Goal: Download file/media

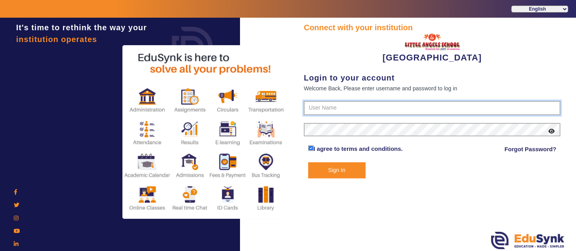
click at [386, 109] on input "text" at bounding box center [432, 108] width 256 height 14
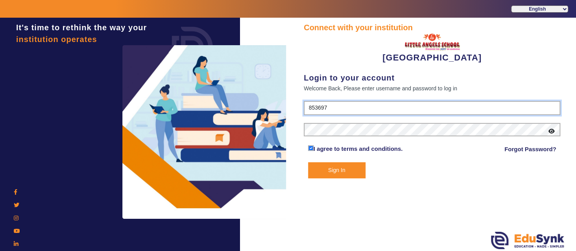
type input "8536974880"
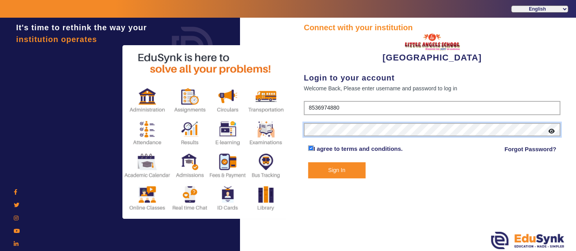
click at [308, 162] on button "Sign In" at bounding box center [336, 170] width 57 height 16
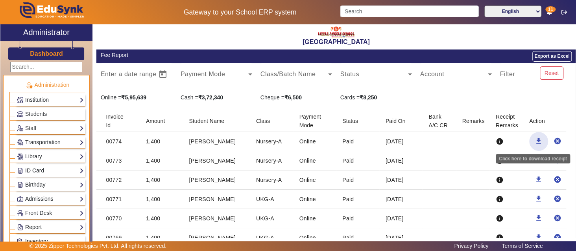
click at [535, 140] on mat-icon "download" at bounding box center [538, 141] width 8 height 8
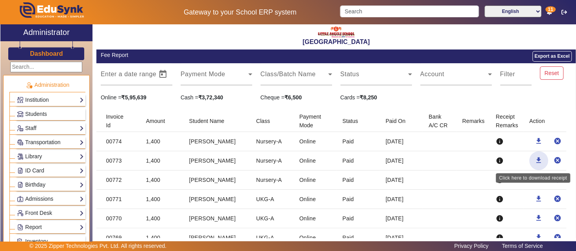
click at [535, 161] on mat-icon "download" at bounding box center [538, 160] width 8 height 8
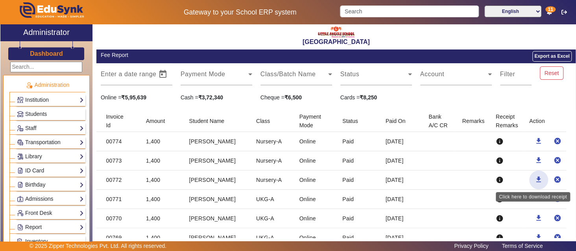
click at [534, 178] on mat-icon "download" at bounding box center [538, 180] width 8 height 8
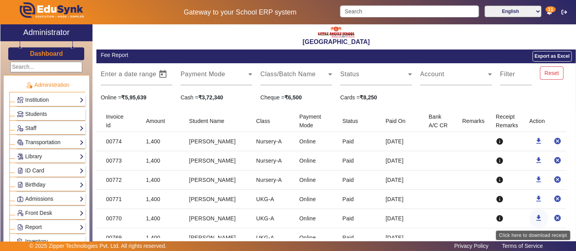
click at [536, 215] on mat-icon "download" at bounding box center [538, 218] width 8 height 8
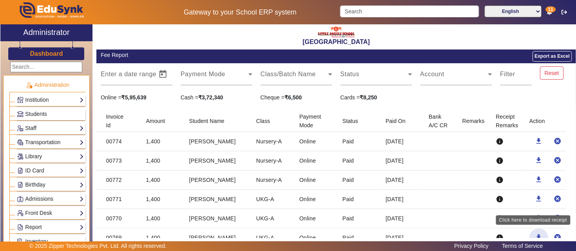
click at [535, 236] on mat-icon "download" at bounding box center [538, 238] width 8 height 8
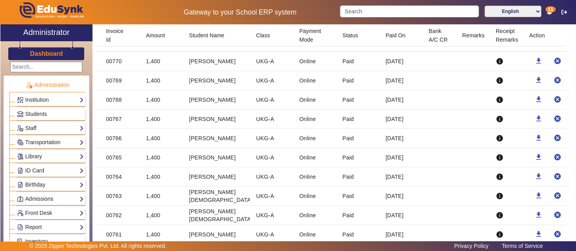
scroll to position [173, 0]
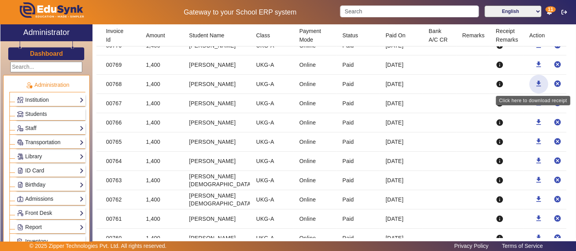
click at [534, 81] on mat-icon "download" at bounding box center [538, 84] width 8 height 8
click at [569, 103] on mat-row "00767 1,400 [PERSON_NAME] UKG-A Online Paid [DATE] info download cancel" at bounding box center [335, 103] width 479 height 19
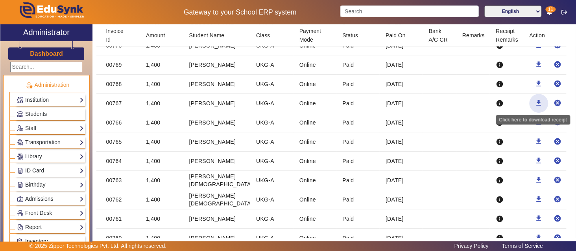
click at [534, 104] on mat-icon "download" at bounding box center [538, 103] width 8 height 8
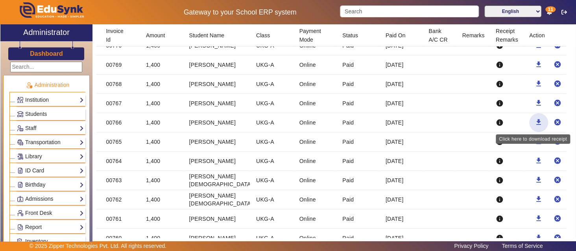
click at [535, 121] on mat-icon "download" at bounding box center [538, 122] width 8 height 8
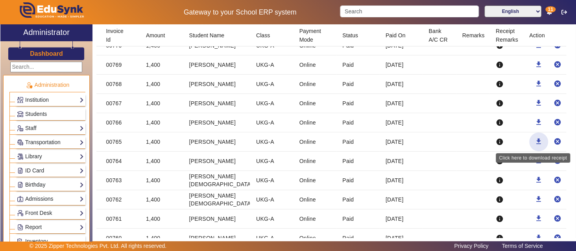
click at [536, 140] on mat-icon "download" at bounding box center [538, 142] width 8 height 8
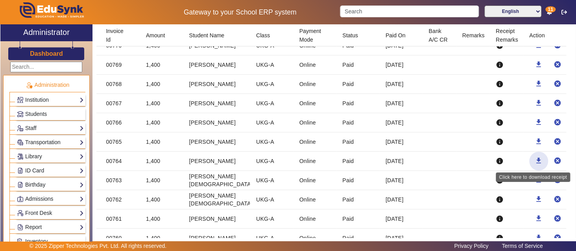
click at [536, 158] on mat-icon "download" at bounding box center [538, 161] width 8 height 8
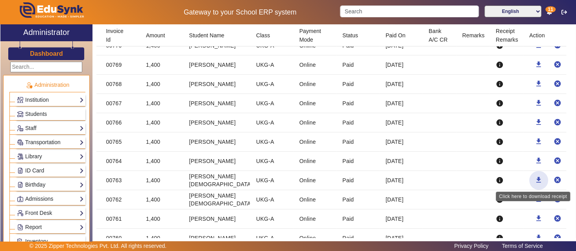
click at [534, 179] on mat-icon "download" at bounding box center [538, 180] width 8 height 8
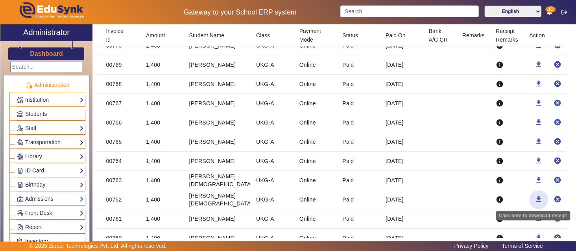
click at [534, 197] on mat-icon "download" at bounding box center [538, 199] width 8 height 8
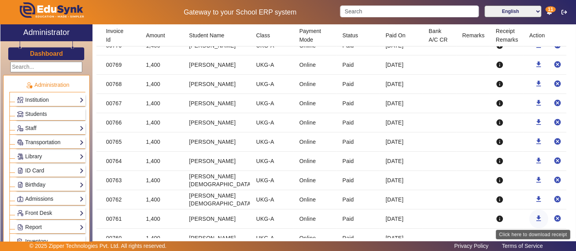
click at [534, 216] on mat-icon "download" at bounding box center [538, 219] width 8 height 8
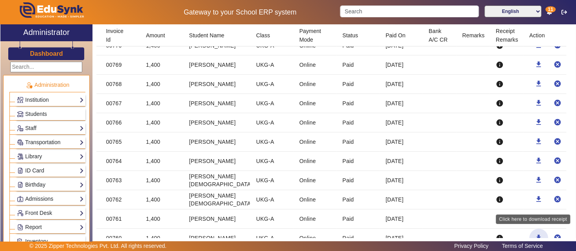
click at [535, 234] on mat-icon "download" at bounding box center [538, 238] width 8 height 8
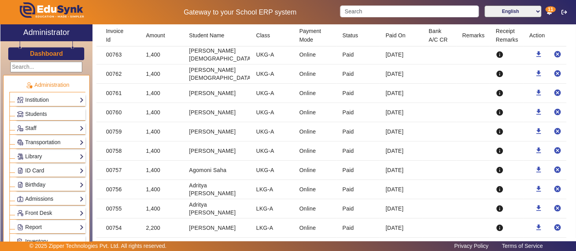
scroll to position [315, 0]
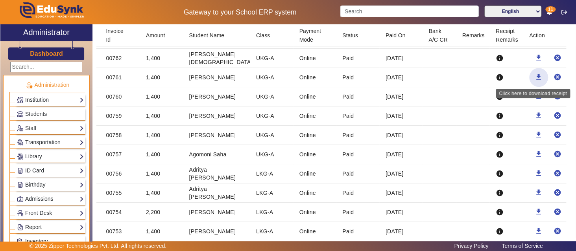
click at [536, 74] on mat-icon "download" at bounding box center [538, 77] width 8 height 8
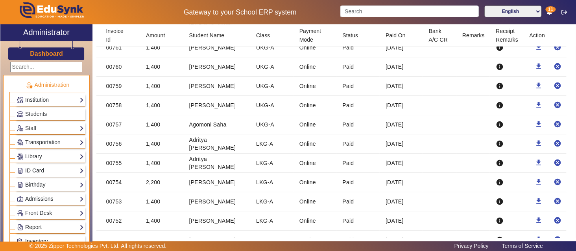
scroll to position [328, 0]
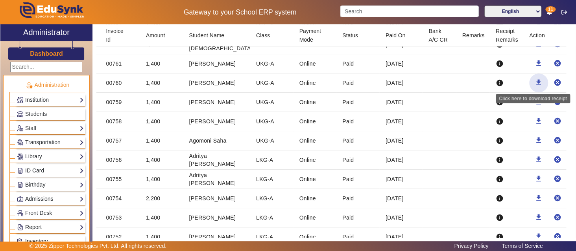
click at [535, 79] on mat-icon "download" at bounding box center [538, 83] width 8 height 8
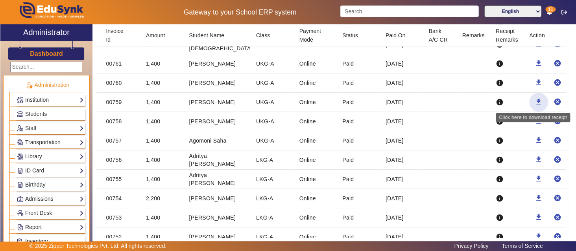
click at [534, 99] on mat-icon "download" at bounding box center [538, 102] width 8 height 8
click at [570, 108] on mat-row "00759 1,400 [PERSON_NAME] UKG-A Online Paid [DATE] info download cancel" at bounding box center [335, 102] width 479 height 19
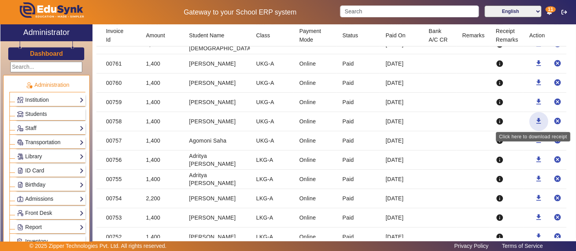
click at [535, 119] on mat-icon "download" at bounding box center [538, 121] width 8 height 8
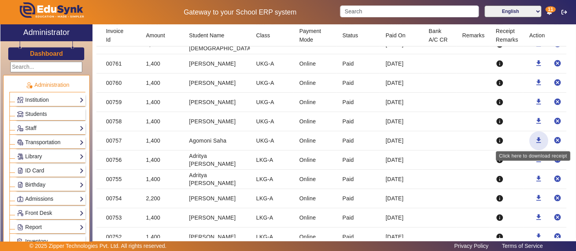
click at [534, 137] on mat-icon "download" at bounding box center [538, 140] width 8 height 8
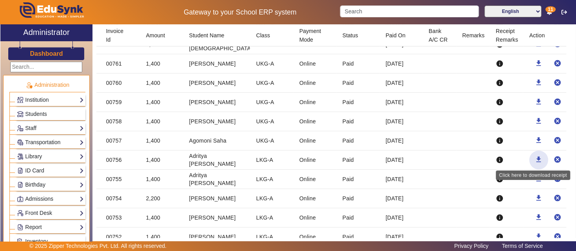
click at [537, 156] on mat-icon "download" at bounding box center [538, 160] width 8 height 8
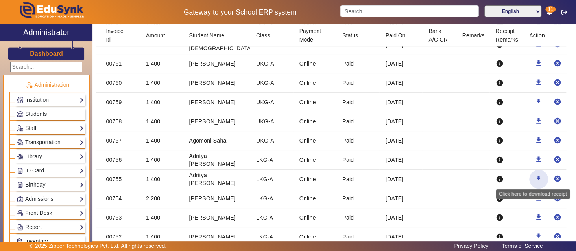
click at [536, 178] on mat-icon "download" at bounding box center [538, 179] width 8 height 8
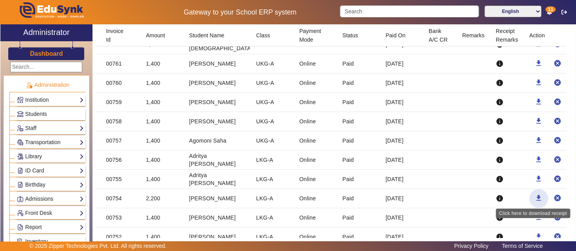
click at [535, 195] on mat-icon "download" at bounding box center [538, 198] width 8 height 8
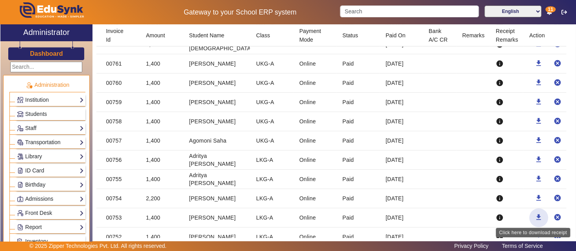
click at [536, 214] on mat-icon "download" at bounding box center [538, 218] width 8 height 8
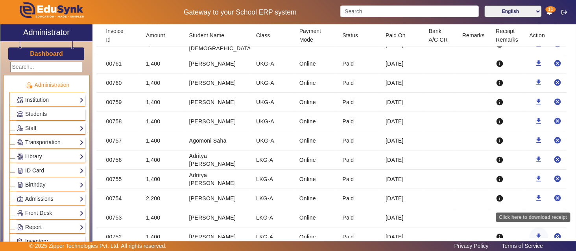
click at [534, 233] on mat-icon "download" at bounding box center [538, 237] width 8 height 8
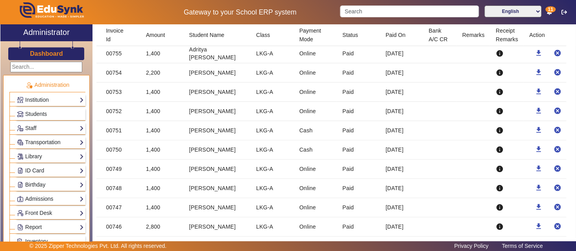
scroll to position [470, 0]
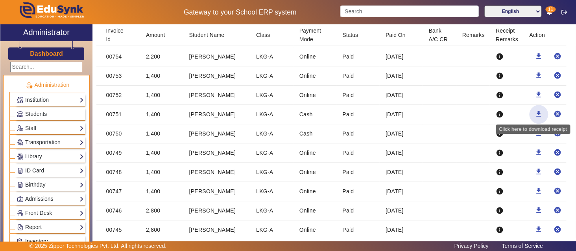
click at [538, 110] on mat-icon "download" at bounding box center [538, 114] width 8 height 8
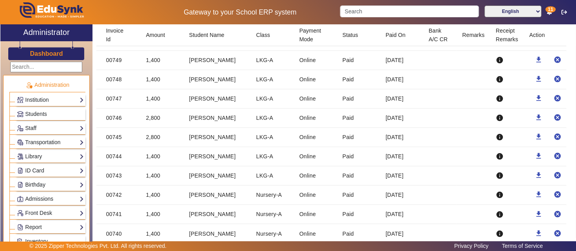
scroll to position [500, 0]
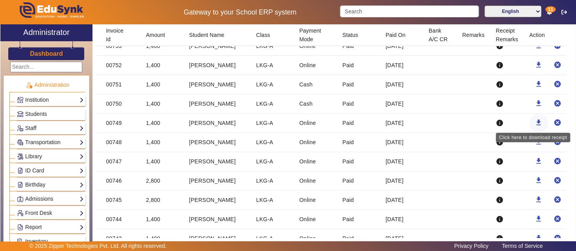
click at [534, 119] on mat-icon "download" at bounding box center [538, 123] width 8 height 8
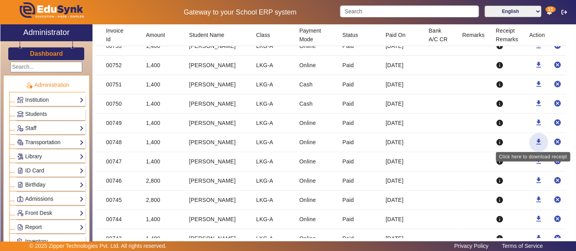
click at [536, 139] on mat-icon "download" at bounding box center [538, 142] width 8 height 8
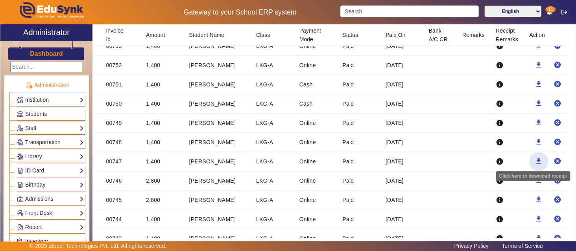
click at [535, 157] on mat-icon "download" at bounding box center [538, 161] width 8 height 8
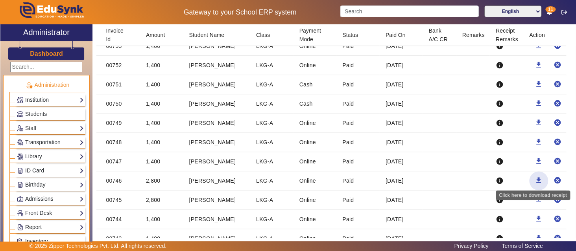
click at [535, 177] on mat-icon "download" at bounding box center [538, 181] width 8 height 8
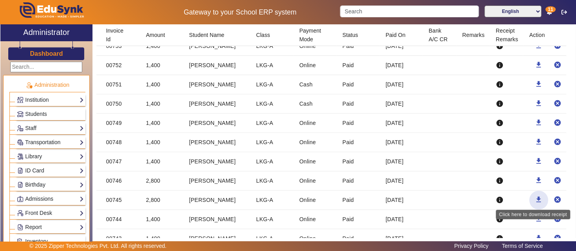
click at [534, 197] on mat-icon "download" at bounding box center [538, 200] width 8 height 8
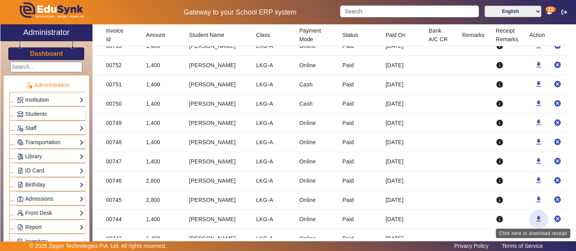
click at [535, 216] on mat-icon "download" at bounding box center [538, 219] width 8 height 8
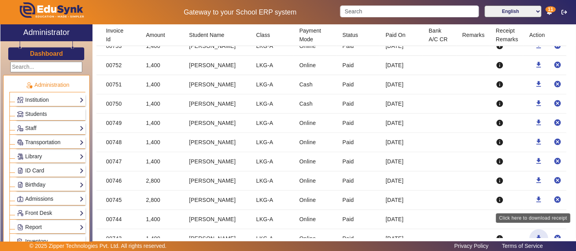
click at [536, 235] on mat-icon "download" at bounding box center [538, 238] width 8 height 8
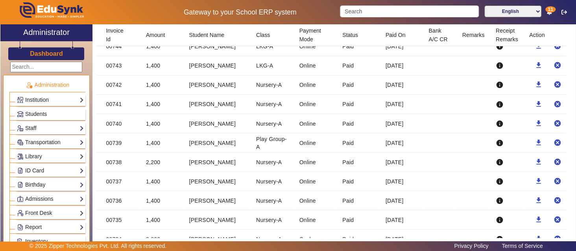
scroll to position [689, 0]
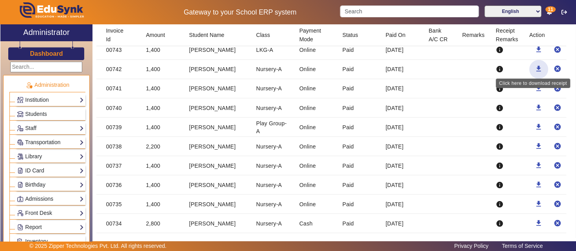
click at [534, 67] on mat-icon "download" at bounding box center [538, 69] width 8 height 8
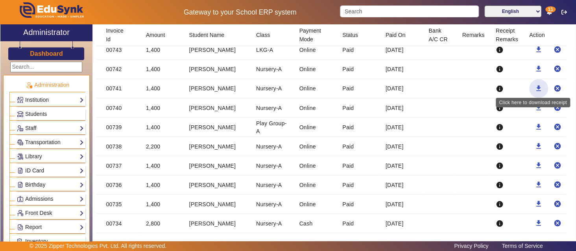
click at [535, 86] on mat-icon "download" at bounding box center [538, 88] width 8 height 8
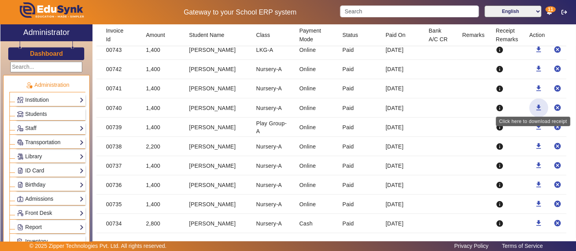
click at [534, 103] on mat-icon "download" at bounding box center [538, 107] width 8 height 8
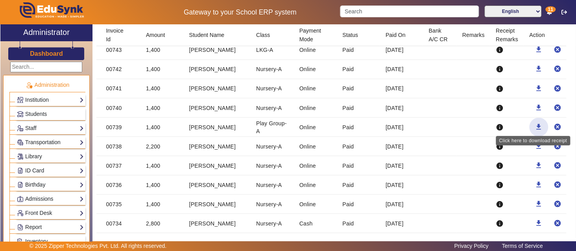
click at [534, 124] on mat-icon "download" at bounding box center [538, 127] width 8 height 8
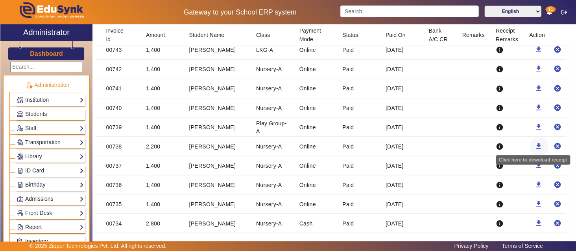
click at [535, 142] on mat-icon "download" at bounding box center [538, 146] width 8 height 8
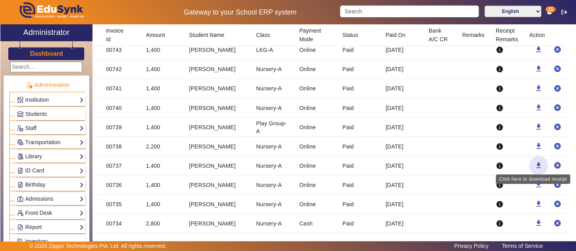
click at [534, 161] on mat-icon "download" at bounding box center [538, 165] width 8 height 8
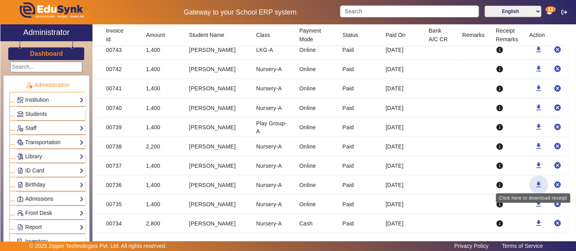
click at [534, 182] on mat-icon "download" at bounding box center [538, 184] width 8 height 8
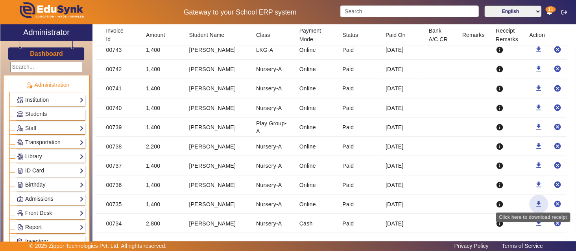
click at [534, 200] on mat-icon "download" at bounding box center [538, 204] width 8 height 8
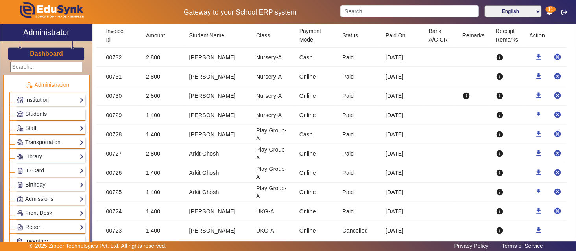
scroll to position [909, 0]
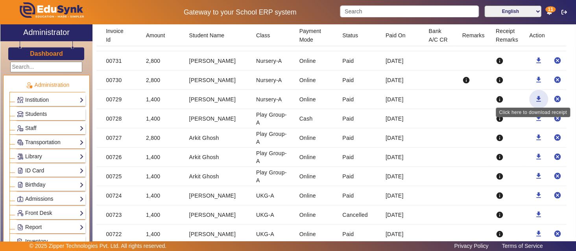
click at [536, 95] on mat-icon "download" at bounding box center [538, 99] width 8 height 8
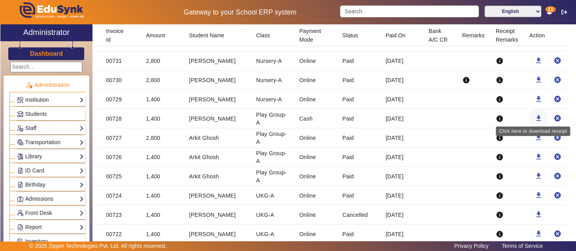
click at [534, 114] on mat-icon "download" at bounding box center [538, 118] width 8 height 8
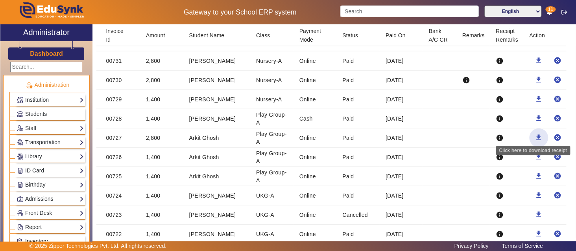
click at [537, 134] on mat-icon "download" at bounding box center [538, 138] width 8 height 8
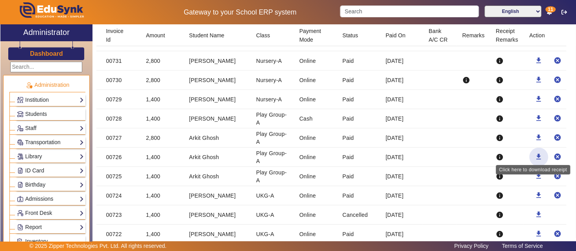
click at [535, 153] on mat-icon "download" at bounding box center [538, 157] width 8 height 8
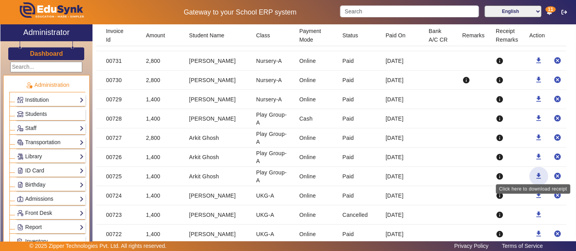
click at [534, 172] on mat-icon "download" at bounding box center [538, 176] width 8 height 8
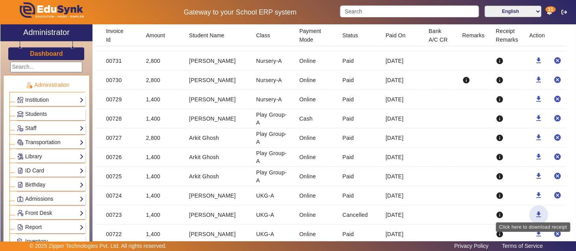
click at [534, 211] on mat-icon "download" at bounding box center [538, 215] width 8 height 8
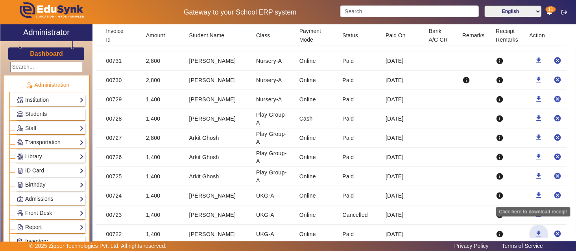
click at [534, 230] on mat-icon "download" at bounding box center [538, 234] width 8 height 8
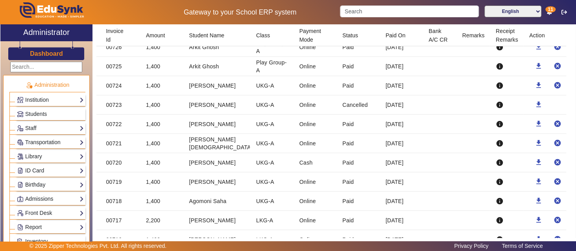
scroll to position [1035, 0]
